Goal: Information Seeking & Learning: Learn about a topic

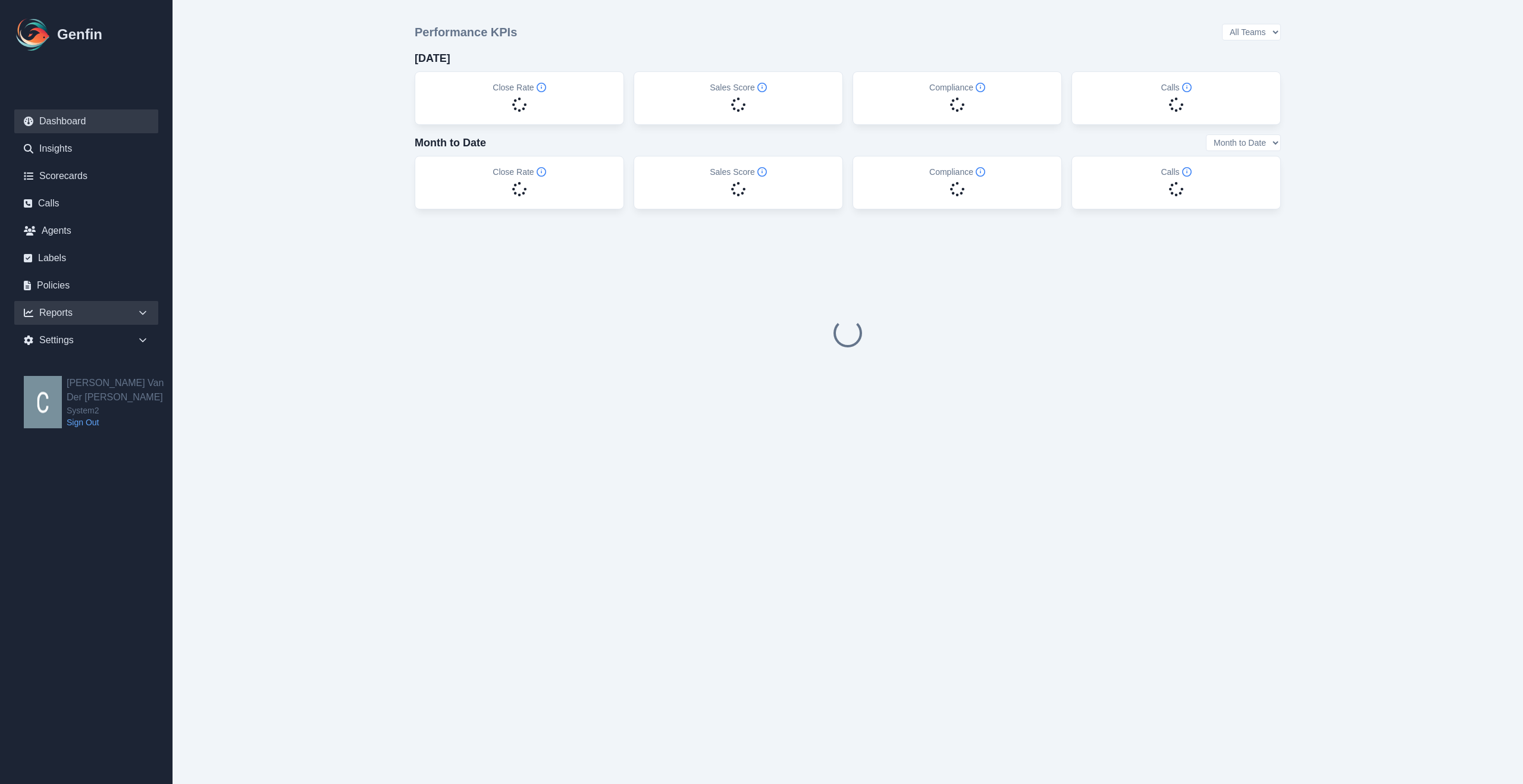
click at [134, 312] on div "Reports" at bounding box center [85, 313] width 144 height 24
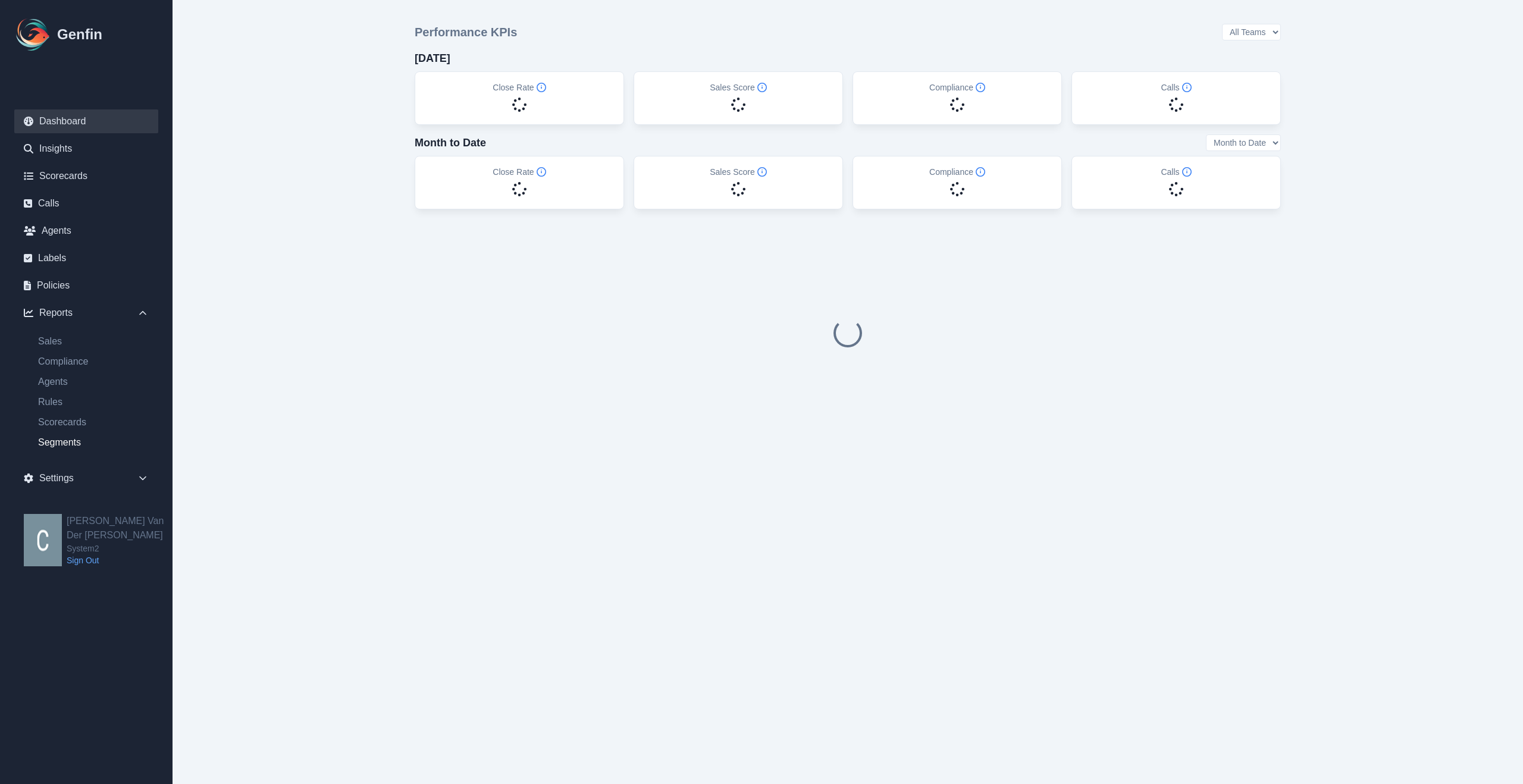
click at [67, 441] on link "Segments" at bounding box center [93, 442] width 130 height 14
select select "14"
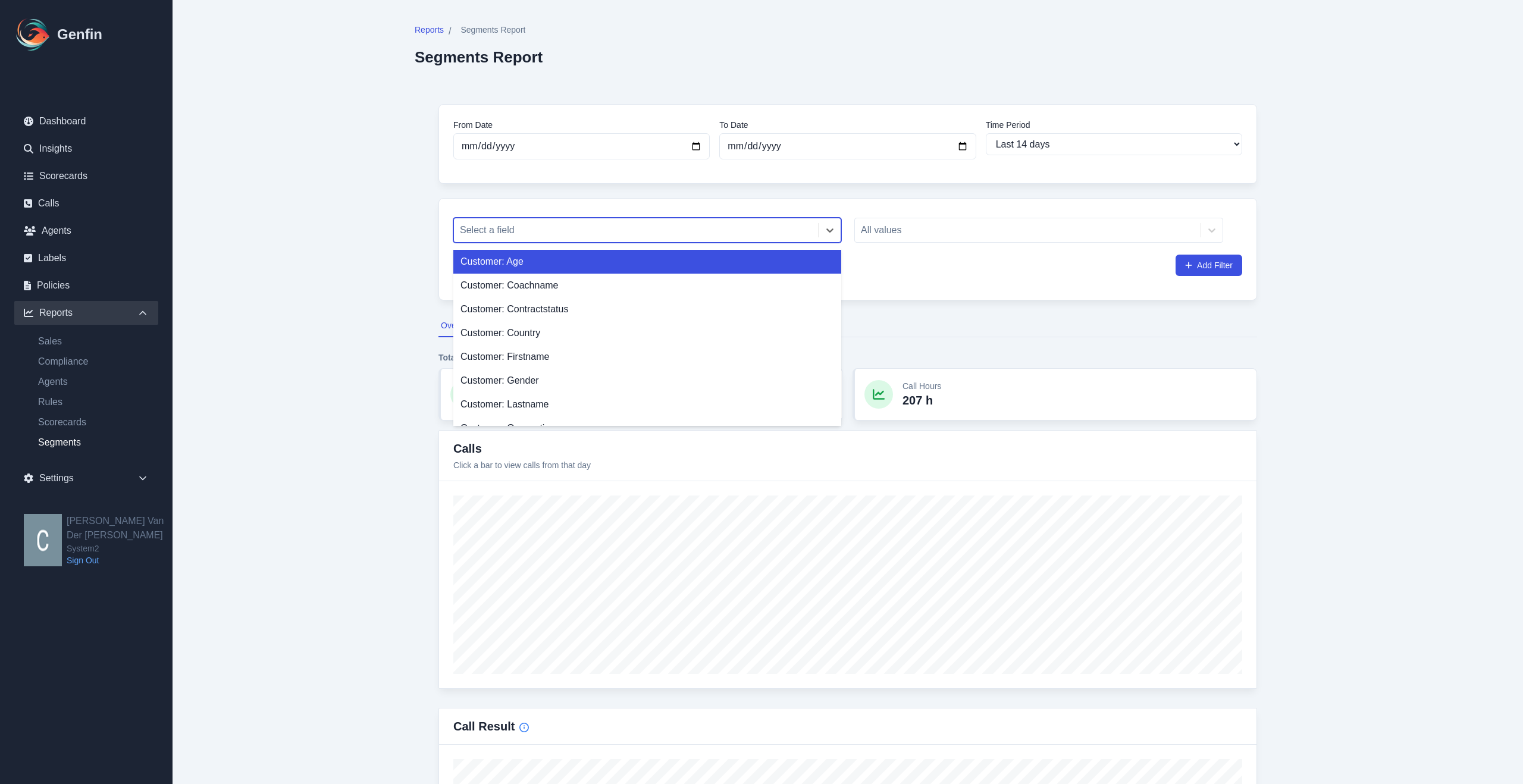
click at [621, 224] on div at bounding box center [636, 230] width 353 height 17
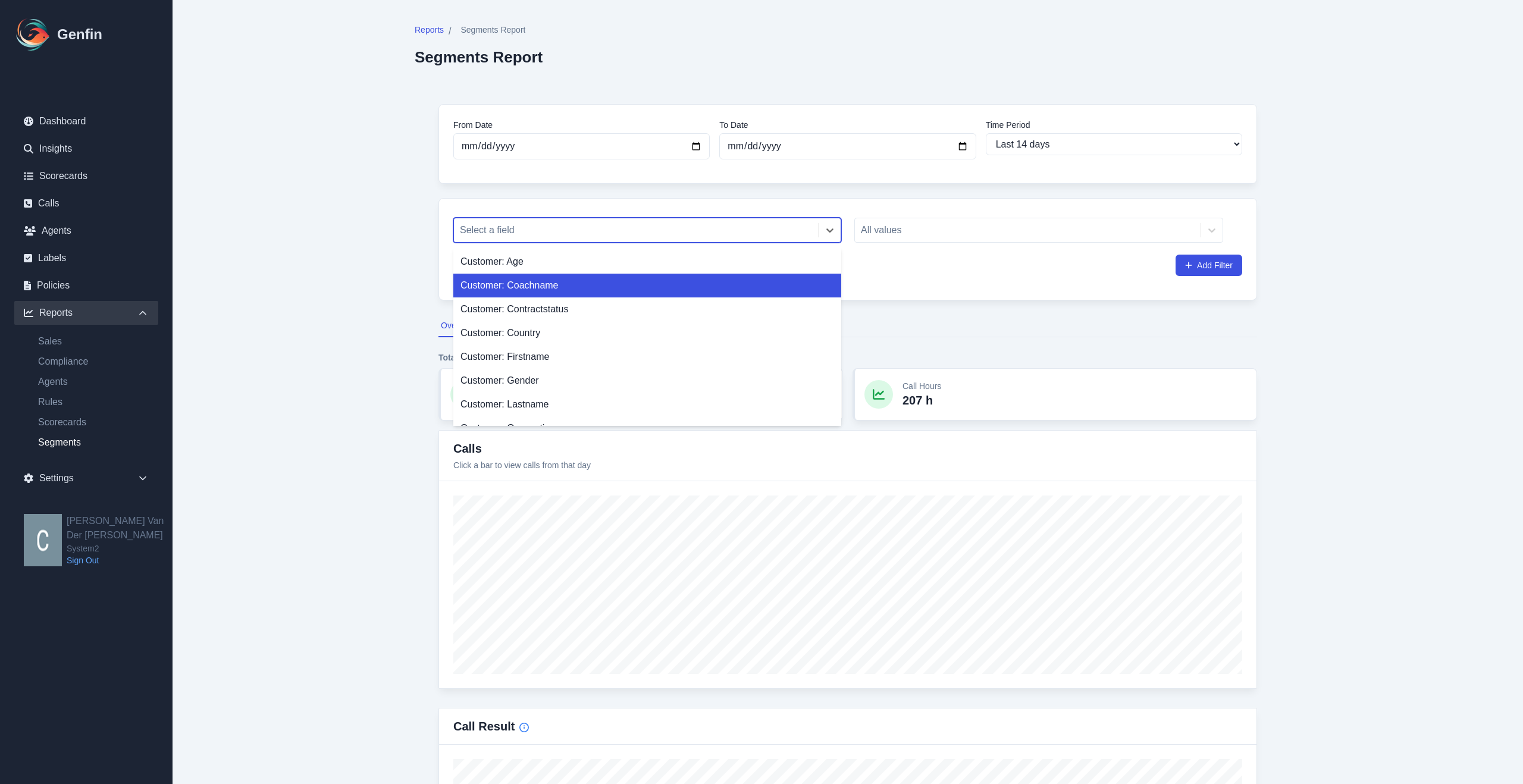
click at [536, 288] on div "Customer: Coachname" at bounding box center [648, 285] width 388 height 24
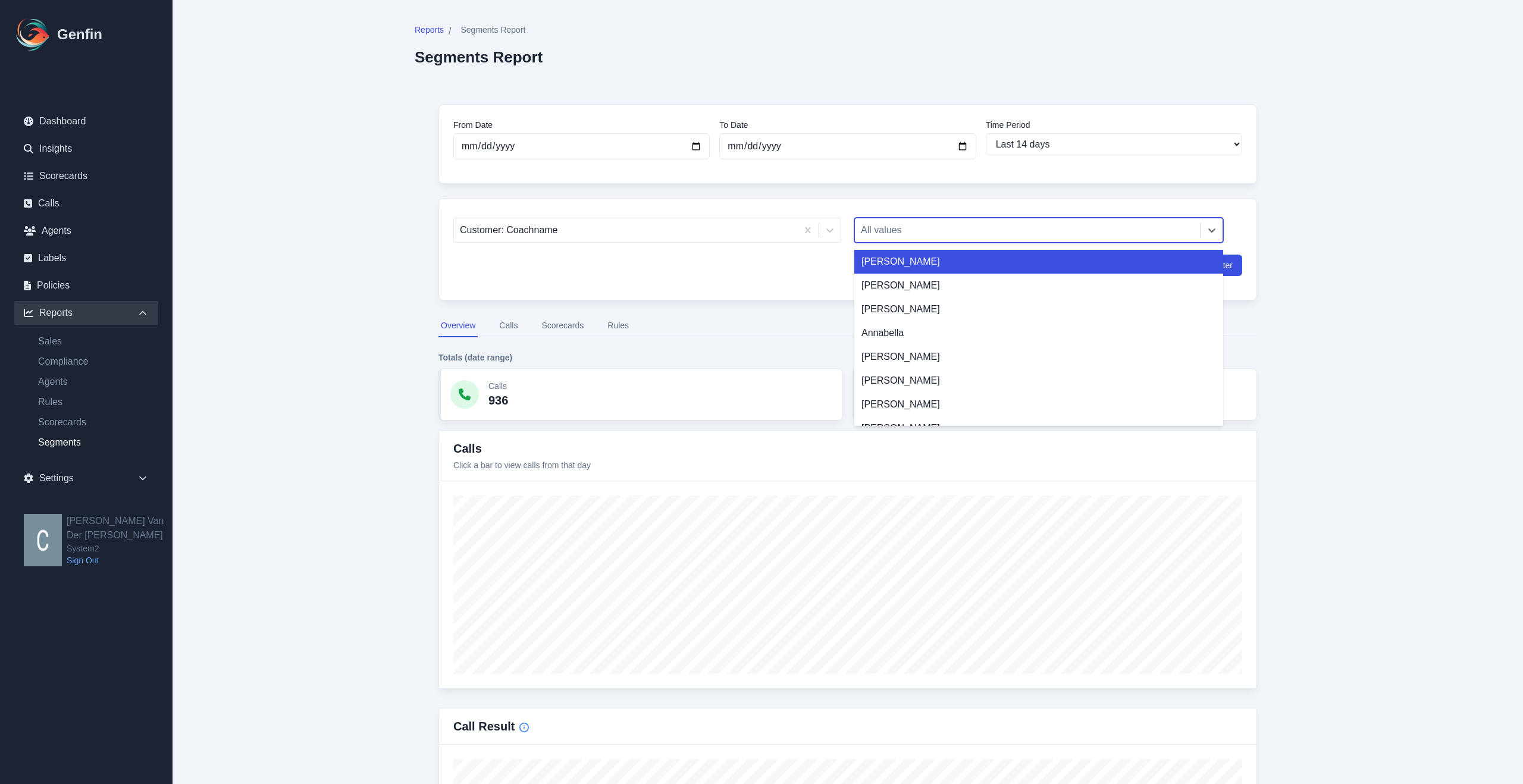
click at [907, 228] on div at bounding box center [1027, 230] width 334 height 17
type input "su"
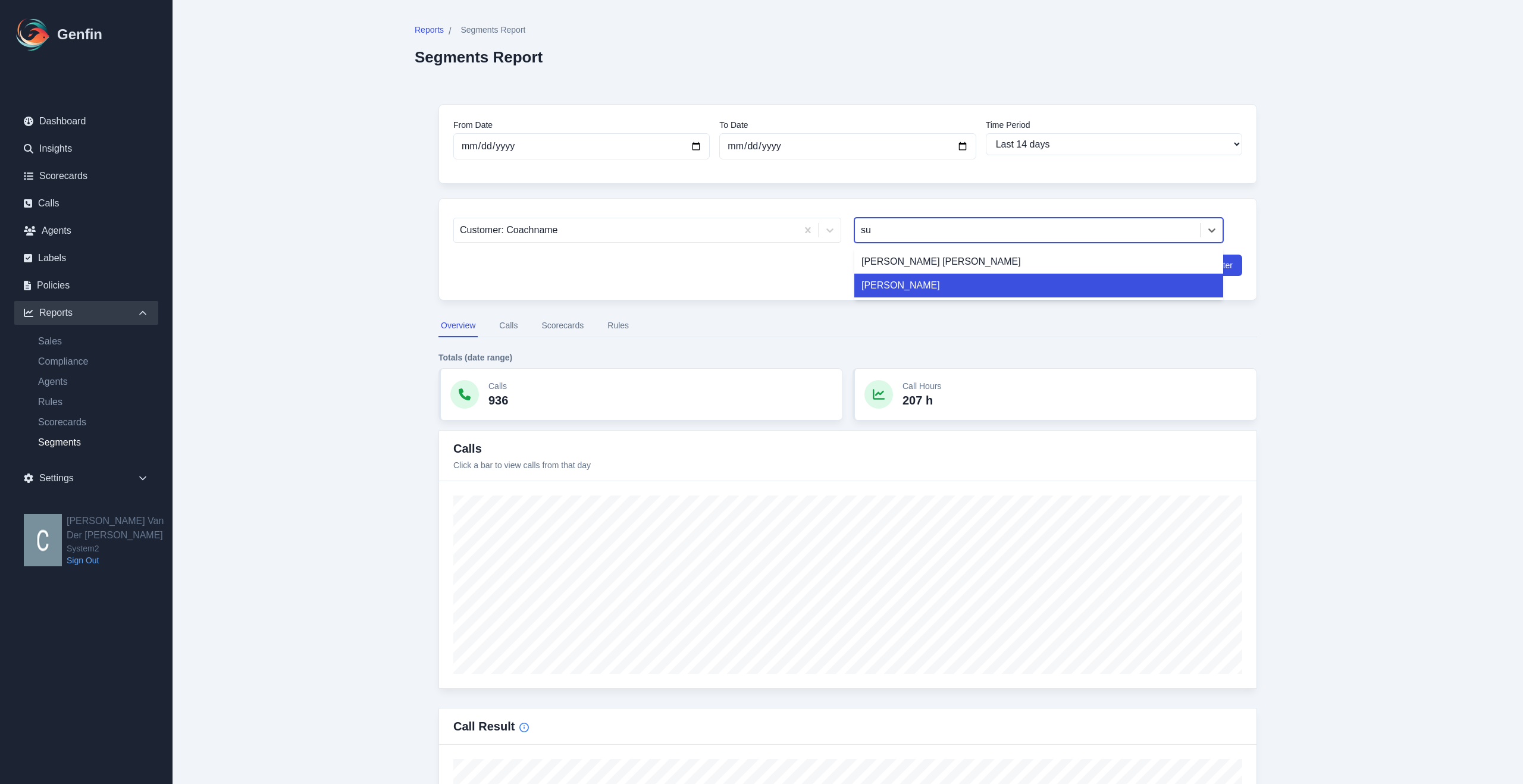
click at [928, 290] on div "[PERSON_NAME]" at bounding box center [1039, 285] width 368 height 24
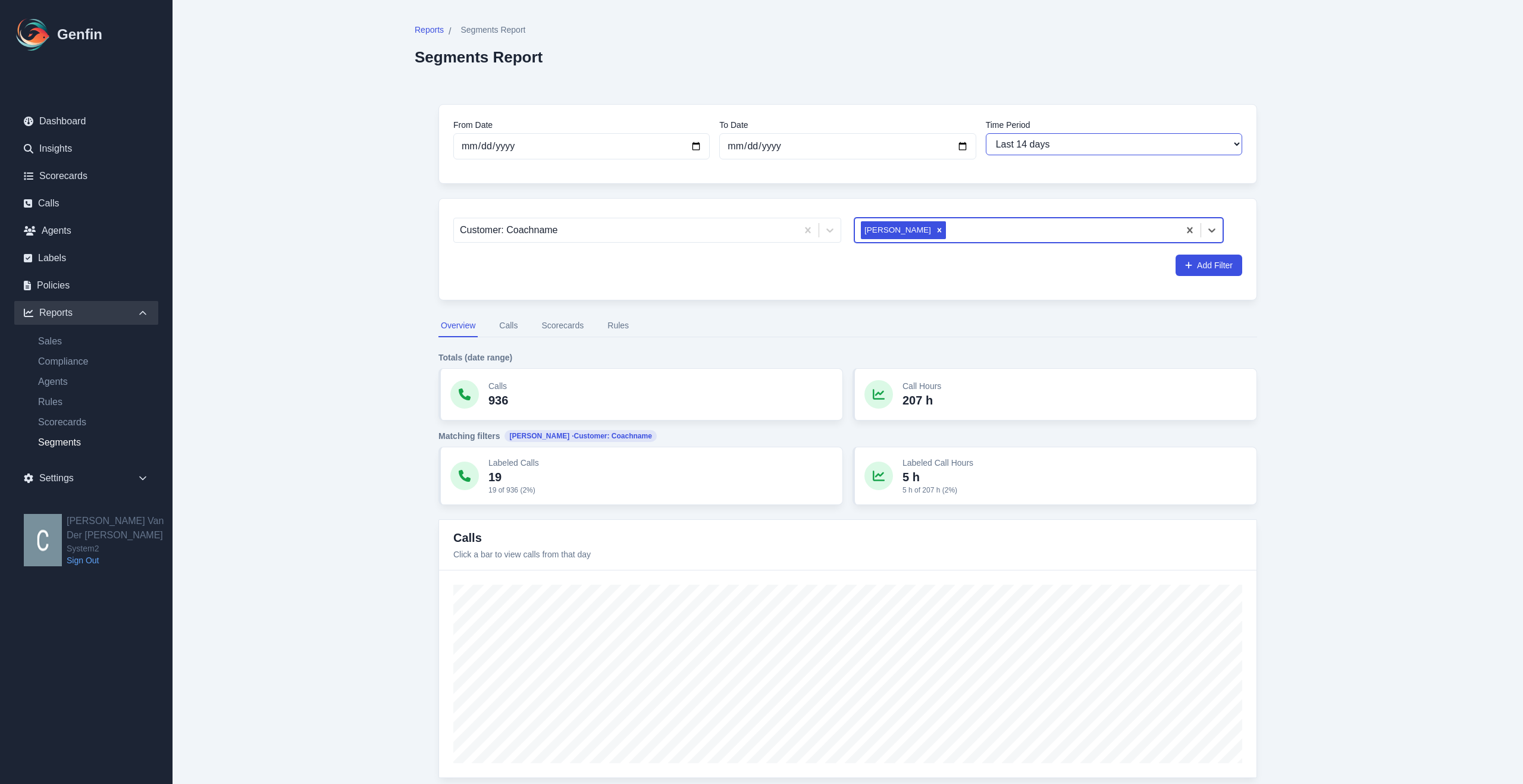
click at [1064, 147] on select "Last 7 days Last 14 days Last 30 days Last 90 days Last 180 days Last 365 days …" at bounding box center [1113, 145] width 256 height 22
select select "7"
click at [985, 134] on select "Last 7 days Last 14 days Last 30 days Last 90 days Last 180 days Last 365 days …" at bounding box center [1113, 145] width 256 height 22
type input "[DATE]"
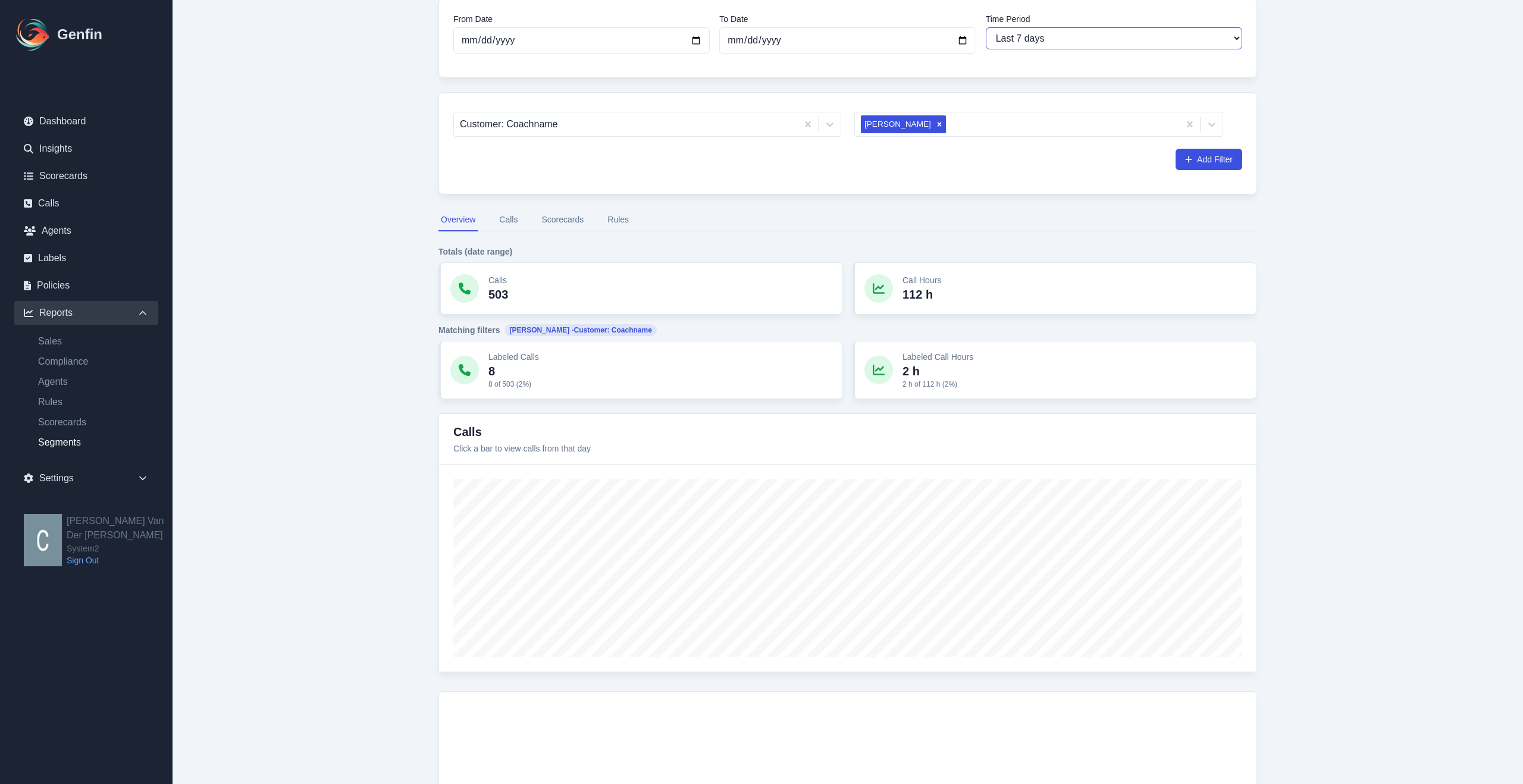
scroll to position [111, 0]
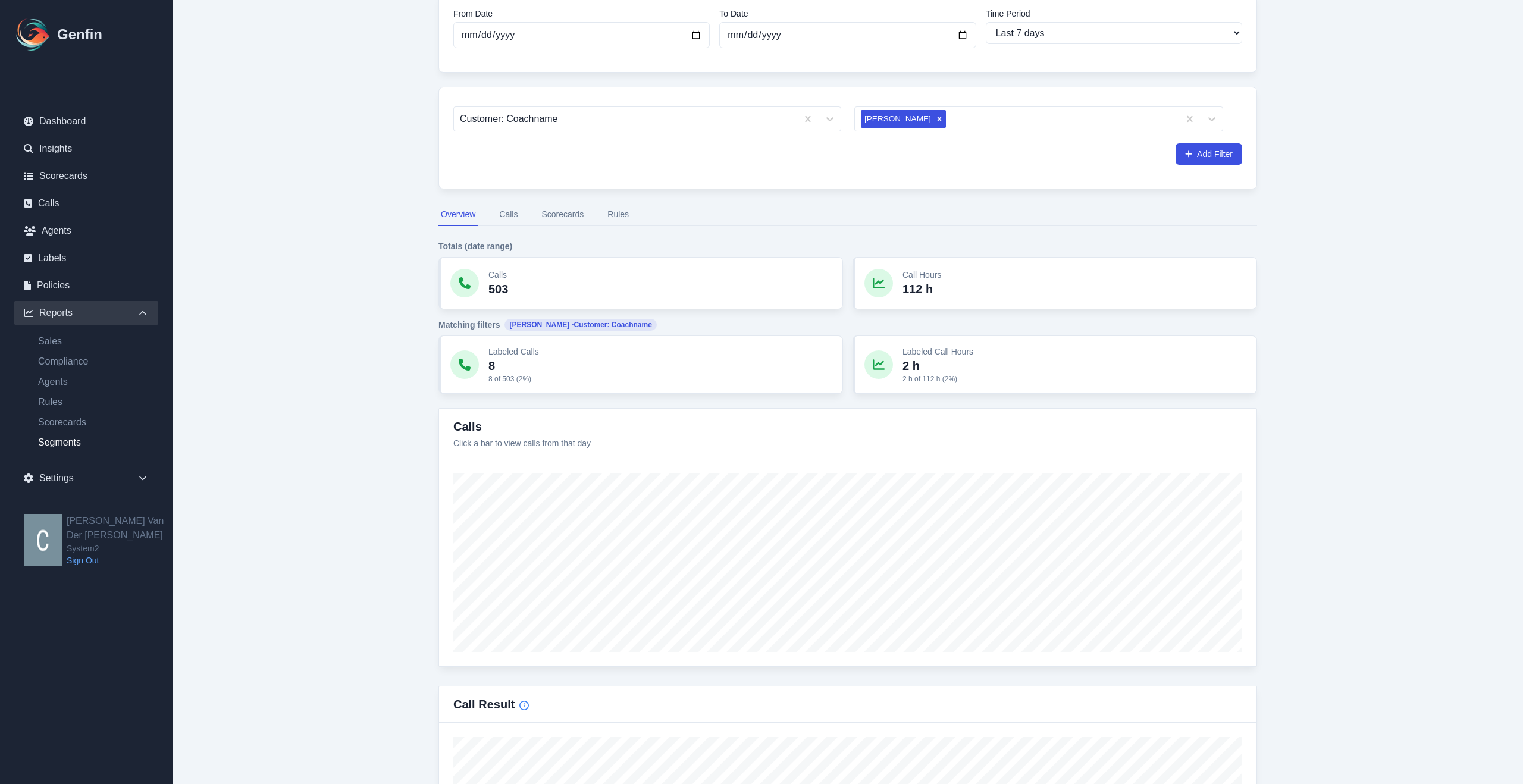
click at [510, 217] on button "Calls" at bounding box center [508, 214] width 23 height 23
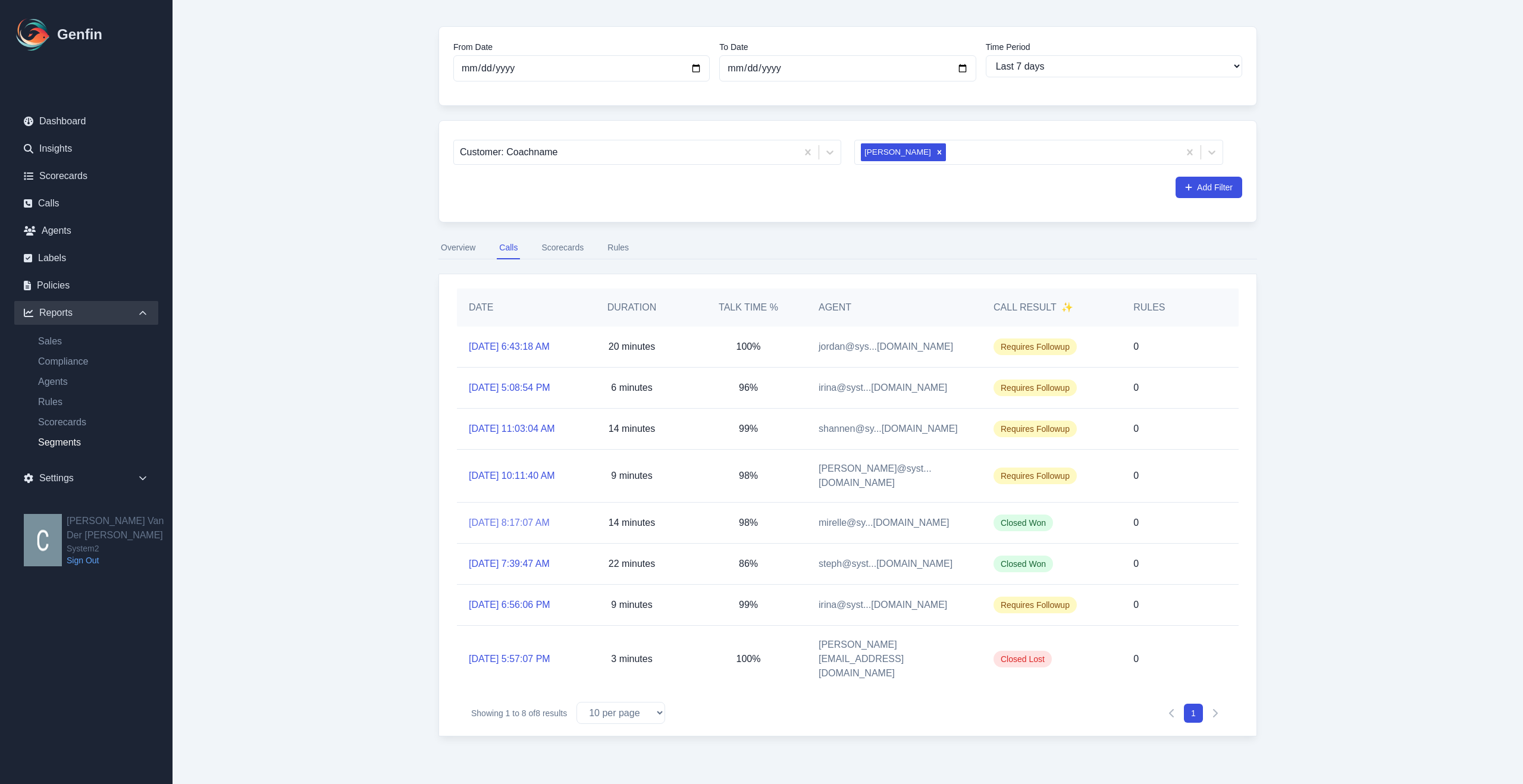
click at [495, 530] on link "[DATE] 8:17:07 AM" at bounding box center [509, 523] width 81 height 14
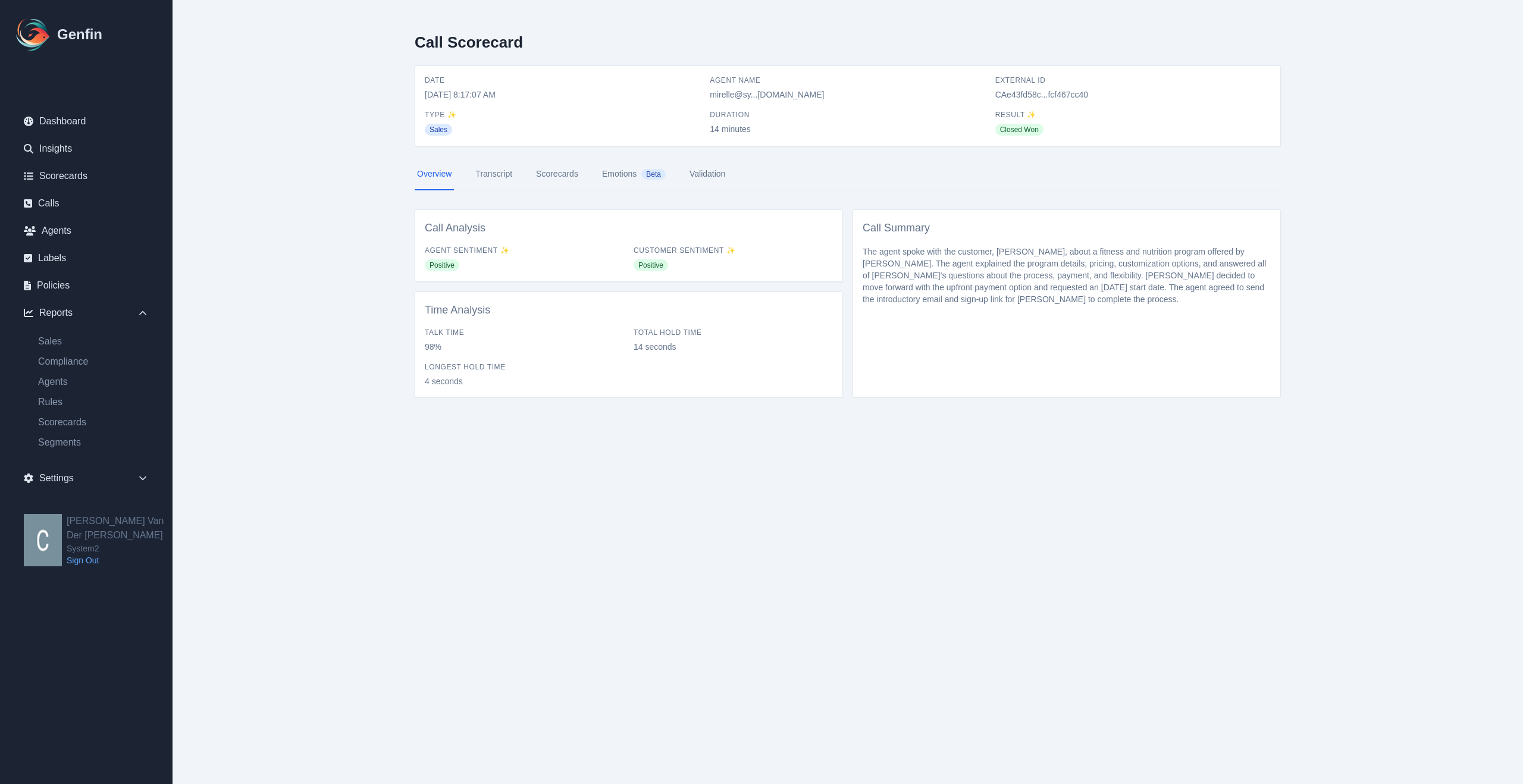
click at [504, 174] on link "Transcript" at bounding box center [494, 174] width 42 height 32
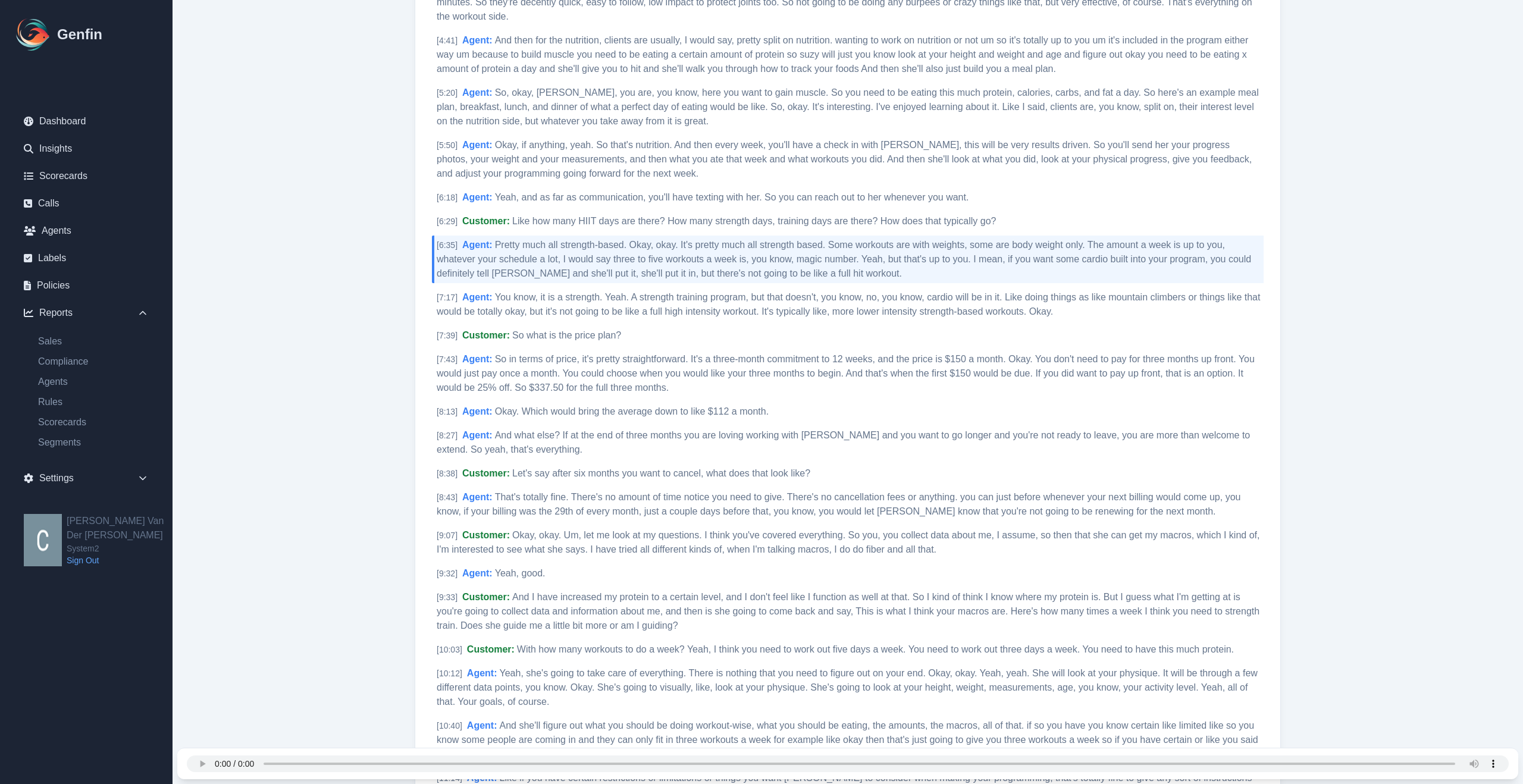
scroll to position [939, 0]
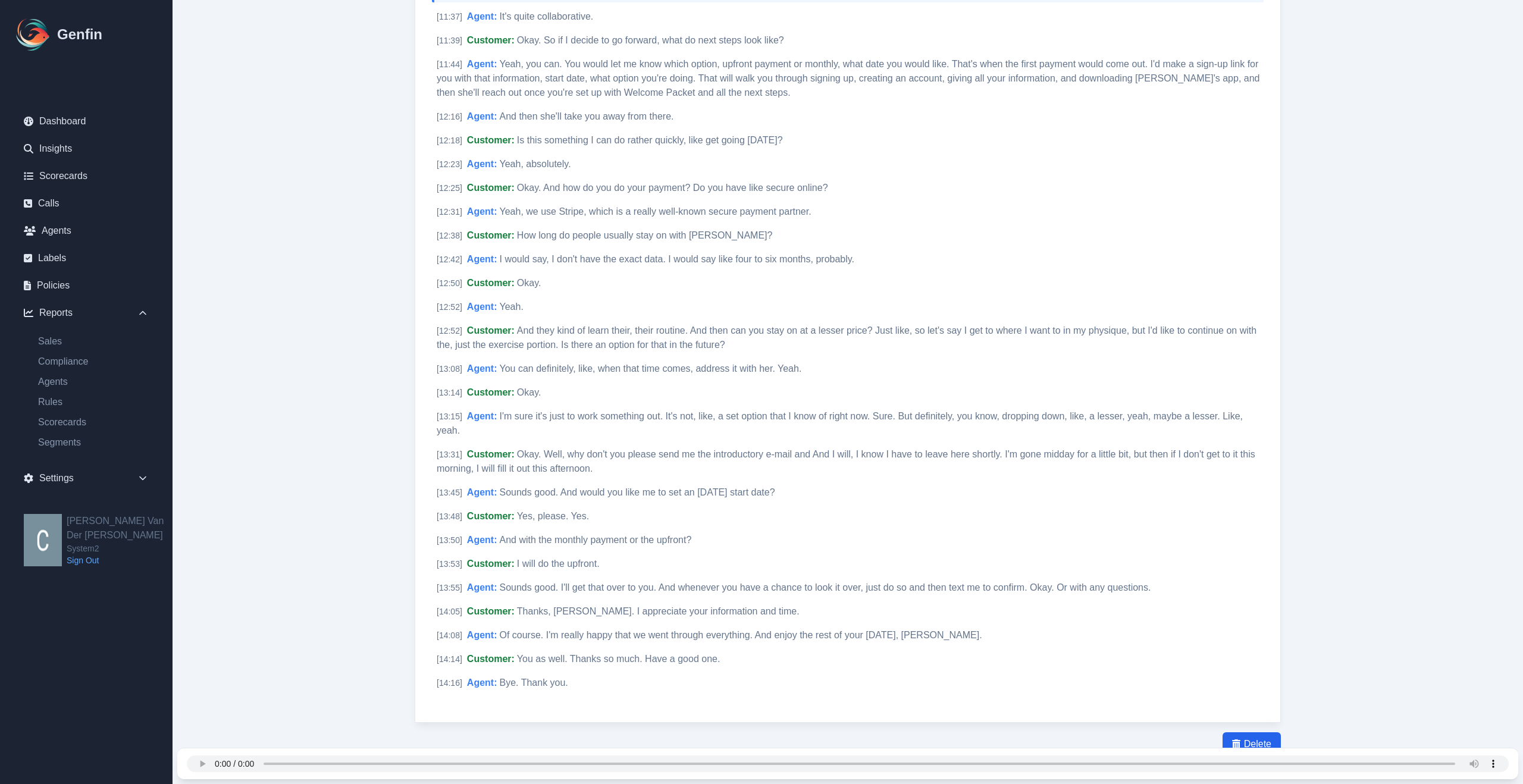
scroll to position [1736, 0]
